Goal: Task Accomplishment & Management: Manage account settings

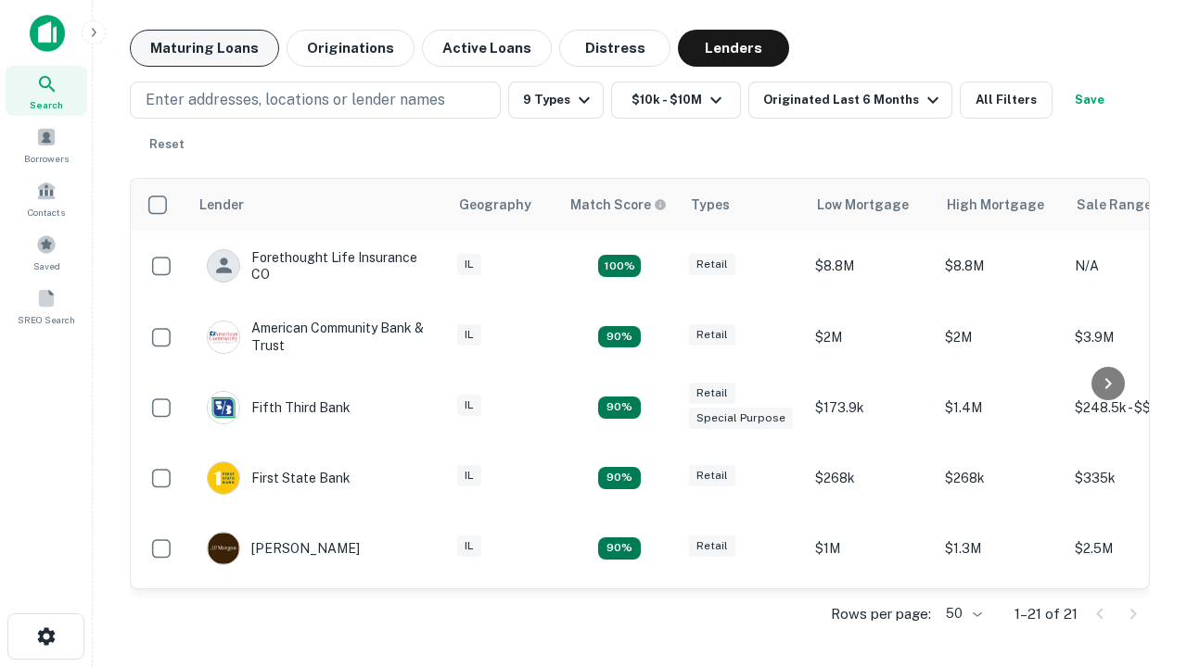
click at [204, 48] on button "Maturing Loans" at bounding box center [204, 48] width 149 height 37
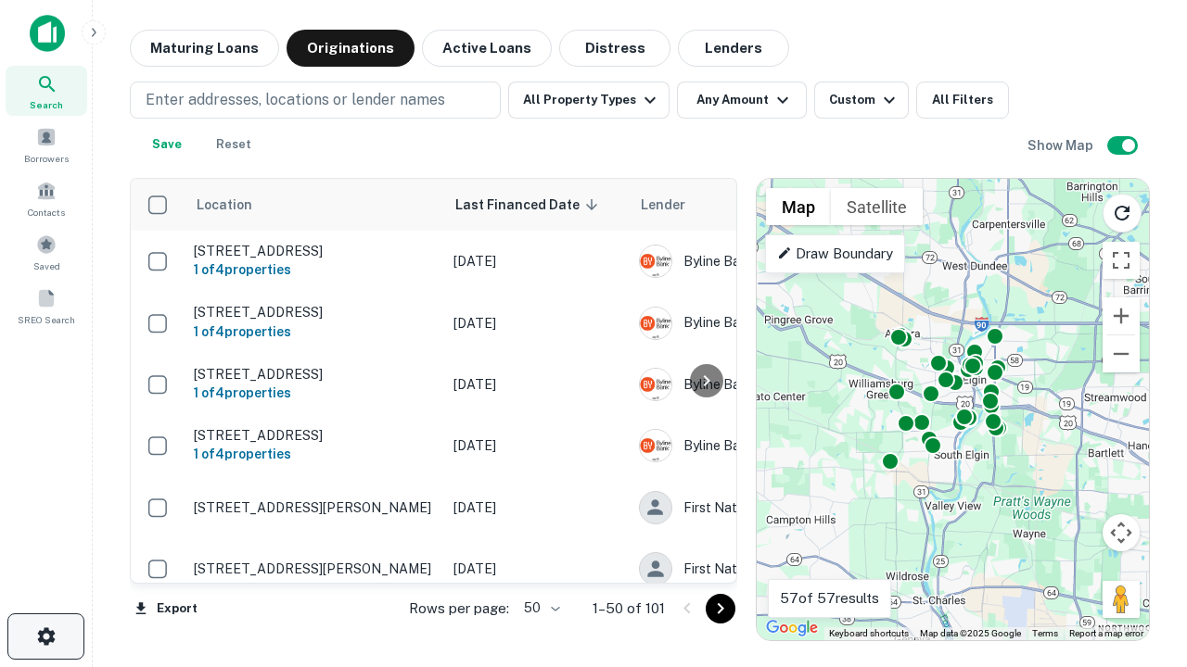
click at [45, 637] on icon "button" at bounding box center [46, 637] width 22 height 22
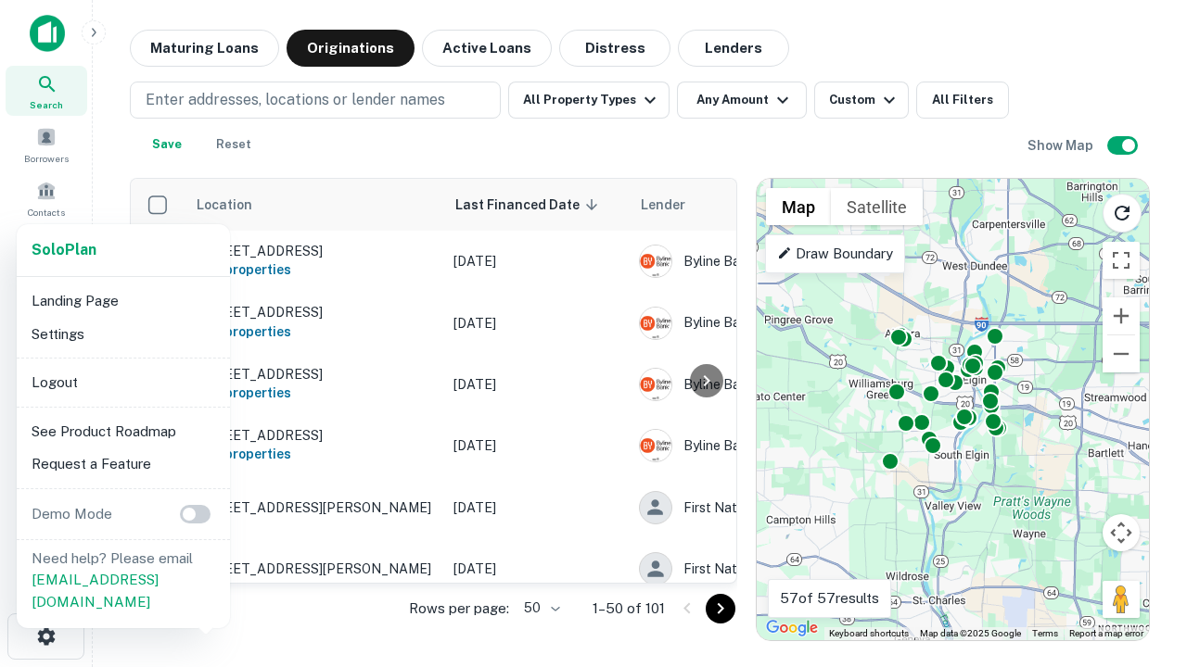
click at [122, 382] on li "Logout" at bounding box center [123, 382] width 198 height 33
